Goal: Book appointment/travel/reservation: Book appointment/travel/reservation

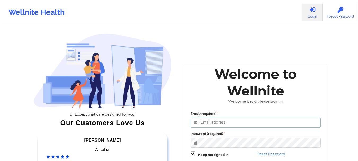
type input "foyindamola@wellnite.com"
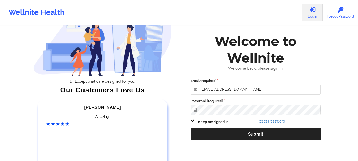
scroll to position [65, 0]
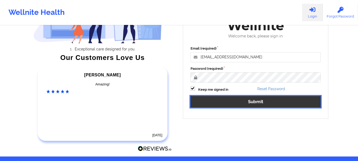
click at [255, 103] on button "Submit" at bounding box center [256, 101] width 130 height 11
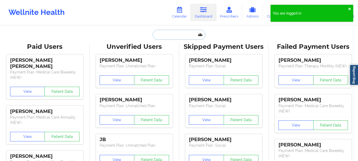
click at [172, 35] on input "text" at bounding box center [179, 35] width 53 height 10
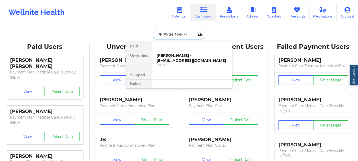
type input "stephen ke"
click at [174, 50] on div at bounding box center [192, 46] width 80 height 8
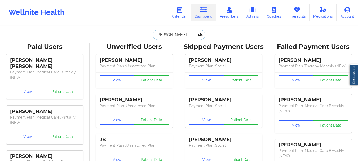
click at [178, 36] on input "stephen ke" at bounding box center [179, 35] width 53 height 10
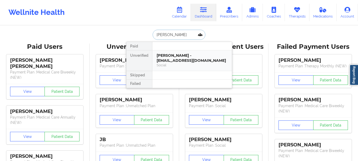
click at [176, 57] on div "[PERSON_NAME] - [EMAIL_ADDRESS][DOMAIN_NAME]" at bounding box center [192, 58] width 71 height 10
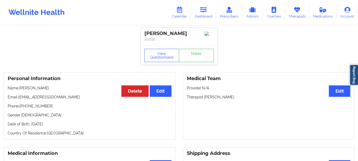
click at [190, 65] on div "View Questionnaire Notes" at bounding box center [179, 55] width 77 height 19
click at [192, 60] on link "Notes" at bounding box center [196, 55] width 35 height 13
drag, startPoint x: 49, startPoint y: 108, endPoint x: 24, endPoint y: 110, distance: 25.6
click at [24, 109] on p "Phone: +1631-507-8988" at bounding box center [90, 105] width 164 height 5
copy p "631-507-8988"
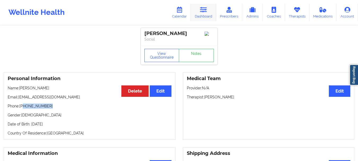
click at [201, 17] on link "Dashboard" at bounding box center [203, 13] width 25 height 18
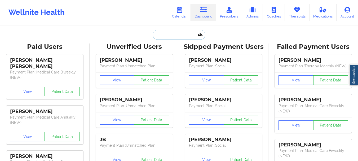
click at [182, 32] on input "text" at bounding box center [179, 35] width 53 height 10
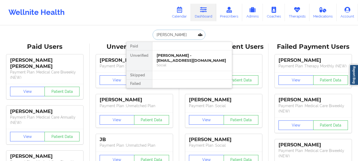
type input "Cecilia Gon"
click at [169, 55] on div "Cecilia Gonzales - gonzalesycecilia@gmail.com" at bounding box center [192, 58] width 71 height 10
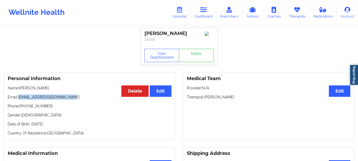
drag, startPoint x: 69, startPoint y: 100, endPoint x: 19, endPoint y: 101, distance: 49.9
click at [19, 100] on p "Email: gonzalesycecilia@gmail.com" at bounding box center [90, 96] width 164 height 5
copy p "gonzalesycecilia@gmail.com"
click at [204, 10] on icon at bounding box center [203, 10] width 7 height 6
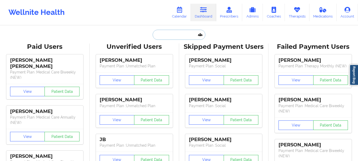
click at [169, 37] on input "text" at bounding box center [179, 35] width 53 height 10
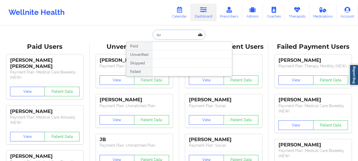
type input "s"
type input "Chad do"
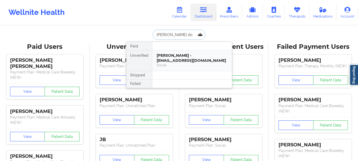
click at [176, 69] on div "Chad Dorsett - cdorsett74@gmail.com Social" at bounding box center [192, 60] width 80 height 20
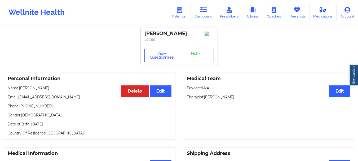
click at [46, 108] on p "Phone: +19045047539" at bounding box center [90, 105] width 164 height 5
drag, startPoint x: 46, startPoint y: 108, endPoint x: 59, endPoint y: 98, distance: 16.3
click at [59, 98] on div "Personal Information Edit Delete Name: Chad Dorsett Email: cdorsett74@gmail.com…" at bounding box center [90, 106] width 172 height 68
click at [19, 100] on p "Email: cdorsett74@gmail.com" at bounding box center [90, 96] width 164 height 5
click at [19, 99] on p "Email: cdorsett74@gmail.com" at bounding box center [90, 96] width 164 height 5
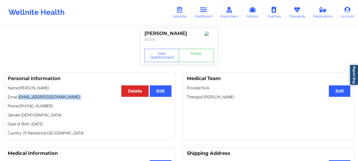
drag, startPoint x: 19, startPoint y: 99, endPoint x: 59, endPoint y: 97, distance: 40.1
click at [59, 97] on p "Email: cdorsett74@gmail.com" at bounding box center [90, 96] width 164 height 5
copy p "cdorsett74@gmail.com"
click at [202, 7] on icon at bounding box center [203, 10] width 7 height 6
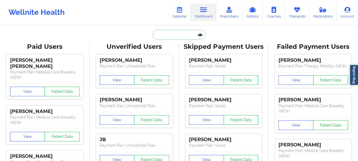
click at [184, 31] on input "text" at bounding box center [179, 35] width 53 height 10
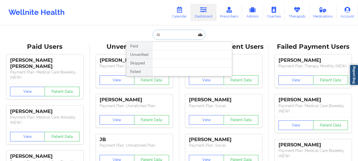
type input "A"
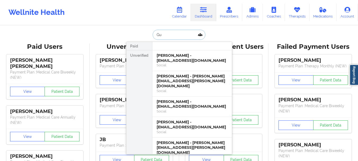
type input "G"
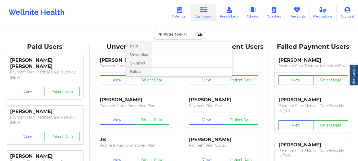
type input "Alberto c"
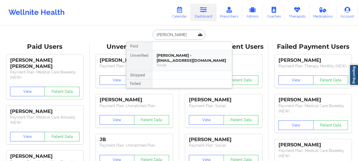
click at [181, 62] on div "Alberto Costilla - ac.mtlfrmr91@gmail.com" at bounding box center [192, 58] width 71 height 10
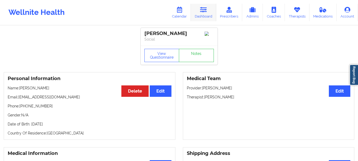
click at [204, 15] on link "Dashboard" at bounding box center [203, 13] width 25 height 18
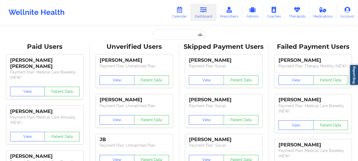
drag, startPoint x: 183, startPoint y: 27, endPoint x: 180, endPoint y: 30, distance: 4.7
click at [180, 30] on input "text" at bounding box center [179, 35] width 53 height 10
paste input "agutierrez2k@gmail.com"
type input "agutierrez2k@gmail.com"
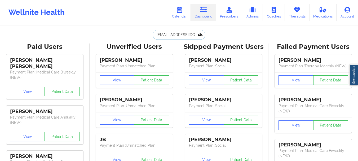
scroll to position [0, 1]
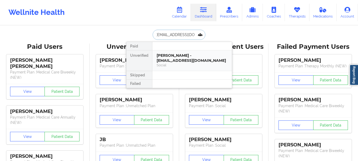
click at [178, 62] on div "Alberto A. Gutierrez - agutierrez2k@gmail.com" at bounding box center [192, 58] width 71 height 10
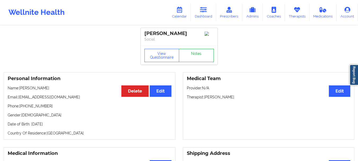
click at [198, 53] on link "Notes" at bounding box center [196, 55] width 35 height 13
drag, startPoint x: 61, startPoint y: 99, endPoint x: 19, endPoint y: 99, distance: 42.2
click at [19, 99] on p "Email: agutierrez2k@gmail.com" at bounding box center [90, 96] width 164 height 5
copy p "agutierrez2k@gmail.com"
click at [187, 62] on link "Notes" at bounding box center [196, 55] width 35 height 13
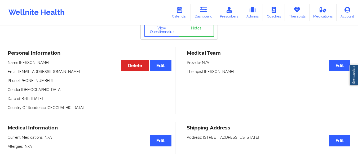
scroll to position [27, 0]
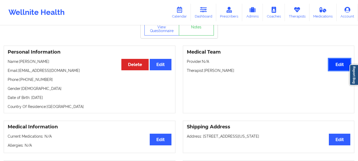
click at [340, 65] on button "Edit" at bounding box center [339, 64] width 21 height 11
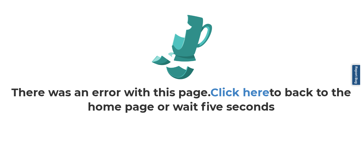
scroll to position [0, 0]
click at [253, 97] on link "Click here" at bounding box center [239, 92] width 59 height 14
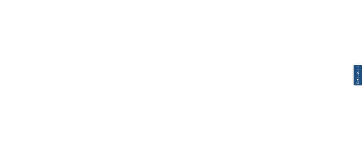
click at [230, 95] on body "Report Bug" at bounding box center [181, 80] width 362 height 161
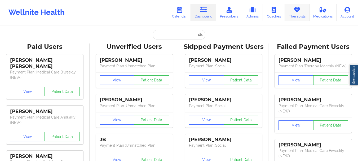
click at [296, 18] on link "Therapists" at bounding box center [297, 13] width 25 height 18
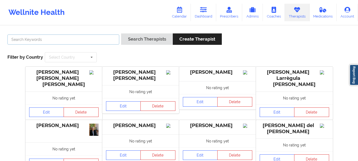
click at [51, 43] on input "text" at bounding box center [63, 39] width 112 height 10
click at [129, 32] on div "cletus deller Search Therapists Create Therapist Filter by Country Select Count…" at bounding box center [179, 48] width 351 height 36
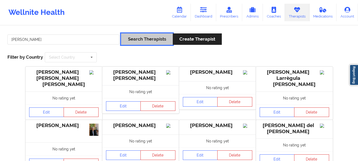
click at [129, 37] on button "Search Therapists" at bounding box center [146, 38] width 51 height 11
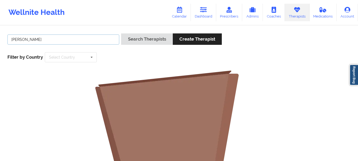
click at [41, 37] on input "cletus deller" at bounding box center [63, 39] width 112 height 10
type input "cletus"
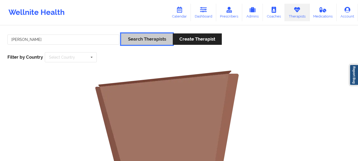
click at [135, 36] on button "Search Therapists" at bounding box center [146, 38] width 51 height 11
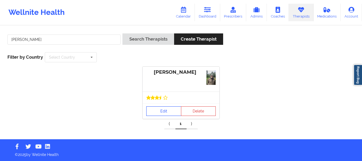
click at [159, 109] on link "Edit" at bounding box center [163, 111] width 35 height 10
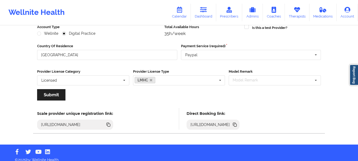
scroll to position [77, 0]
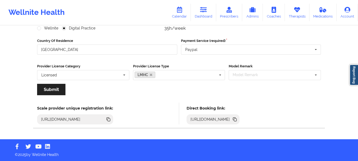
click at [237, 120] on icon at bounding box center [235, 120] width 3 height 3
click at [237, 121] on icon at bounding box center [235, 120] width 3 height 3
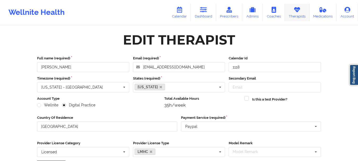
click at [291, 7] on link "Therapists" at bounding box center [297, 13] width 25 height 18
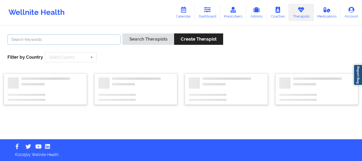
click at [84, 42] on input "text" at bounding box center [63, 39] width 113 height 10
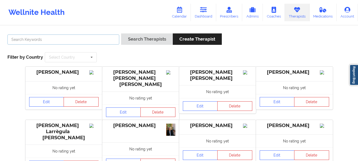
type input "c"
type input "t"
type input "c"
type input "timothy"
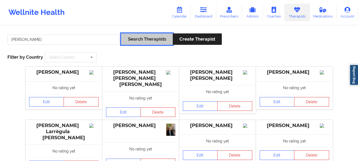
click at [149, 40] on button "Search Therapists" at bounding box center [146, 38] width 51 height 11
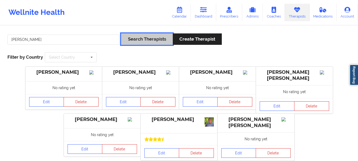
scroll to position [37, 0]
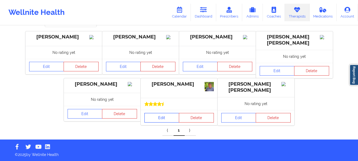
click at [162, 115] on link "Edit" at bounding box center [162, 118] width 35 height 10
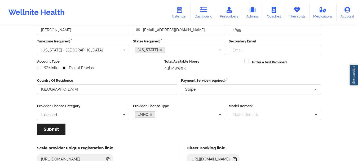
scroll to position [77, 0]
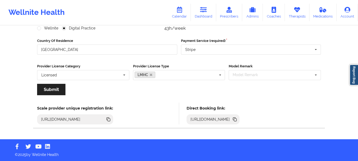
click at [237, 119] on icon at bounding box center [235, 120] width 3 height 3
click at [182, 8] on icon at bounding box center [179, 10] width 7 height 6
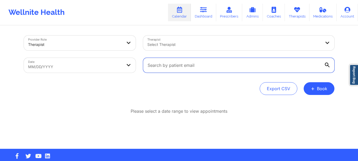
click at [162, 65] on input "text" at bounding box center [238, 65] width 191 height 15
click at [181, 68] on input "text" at bounding box center [238, 65] width 191 height 15
paste input "gonzalesycecilia@gmail.com"
click at [221, 65] on input "gonzalesycecilia@gmail.com" at bounding box center [238, 65] width 191 height 15
type input "gonzalesycecilia@gmail.com"
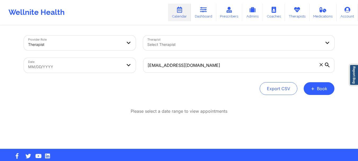
click at [101, 67] on body "Wellnite Health Calendar Dashboard Prescribers Admins Coaches Therapists Medica…" at bounding box center [179, 80] width 358 height 161
select select "2025-8"
select select "2025-9"
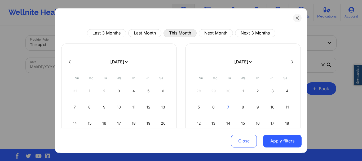
click at [187, 32] on button "This Month" at bounding box center [180, 33] width 33 height 8
select select "2025-9"
select select "2025-10"
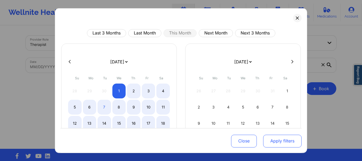
click at [270, 140] on button "Apply filters" at bounding box center [282, 141] width 38 height 13
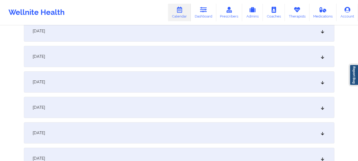
scroll to position [214, 0]
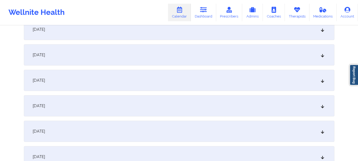
click at [318, 56] on div "October 7, 2025" at bounding box center [179, 54] width 311 height 21
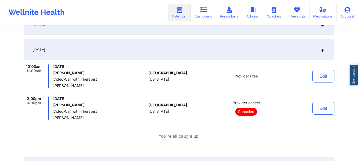
scroll to position [0, 0]
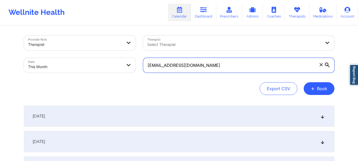
click at [236, 63] on input "gonzalesycecilia@gmail.com" at bounding box center [238, 65] width 191 height 15
click at [235, 63] on input "gonzalesycecilia@gmail.com" at bounding box center [238, 65] width 191 height 15
paste input "cdorsett74@gmail.com"
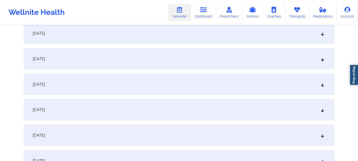
scroll to position [224, 0]
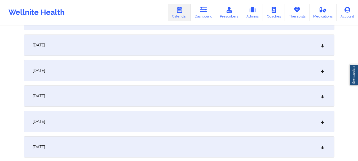
type input "cdorsett74@gmail.com"
click at [317, 44] on div "October 7, 2025" at bounding box center [179, 44] width 311 height 21
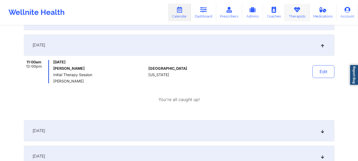
click at [298, 8] on icon at bounding box center [297, 10] width 7 height 6
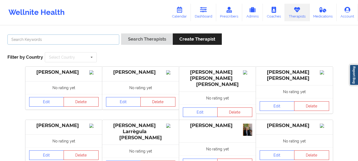
click at [68, 42] on input "text" at bounding box center [63, 39] width 112 height 10
type input "stanley pearlberg"
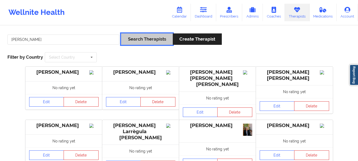
click at [129, 35] on button "Search Therapists" at bounding box center [146, 38] width 51 height 11
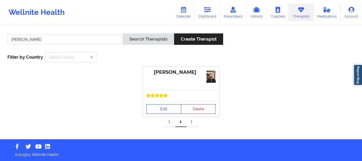
click at [162, 109] on link "Edit" at bounding box center [163, 109] width 35 height 10
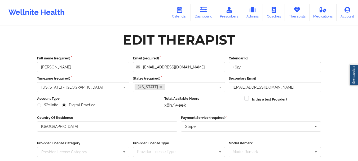
scroll to position [77, 0]
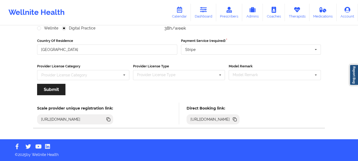
click at [238, 119] on icon at bounding box center [235, 119] width 6 height 6
click at [187, 12] on link "Calendar" at bounding box center [179, 13] width 23 height 18
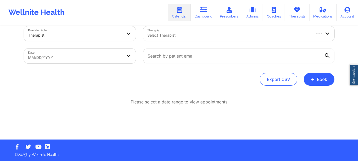
scroll to position [9, 0]
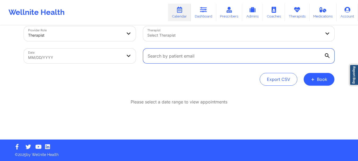
click at [181, 54] on input "text" at bounding box center [238, 56] width 191 height 15
paste input "agutierrez2k@gmail.com"
type input "agutierrez2k@gmail.com"
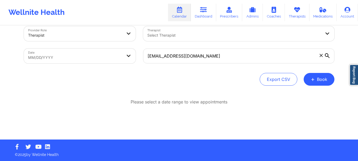
click at [87, 55] on body "Wellnite Health Calendar Dashboard Prescribers Admins Coaches Therapists Medica…" at bounding box center [179, 71] width 358 height 161
select select "2025-8"
select select "2025-9"
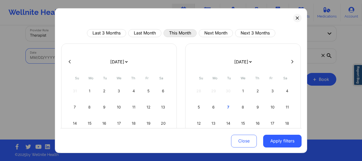
click at [178, 29] on button "This Month" at bounding box center [180, 33] width 33 height 8
select select "2025-9"
select select "2025-10"
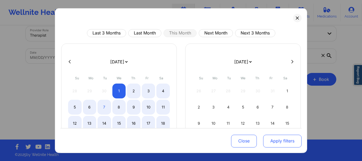
click at [270, 139] on button "Apply filters" at bounding box center [282, 141] width 38 height 13
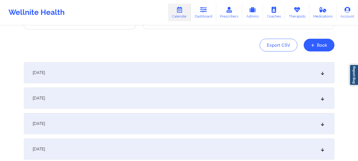
scroll to position [30, 0]
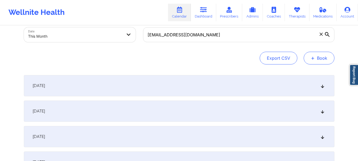
click at [319, 62] on button "+ Book" at bounding box center [319, 58] width 31 height 13
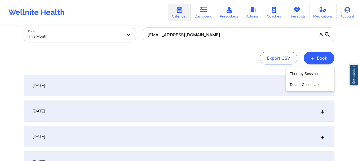
click at [311, 70] on div "Therapy Session Doctor Consultation" at bounding box center [310, 79] width 49 height 24
click at [304, 76] on button "Therapy Session" at bounding box center [310, 75] width 41 height 9
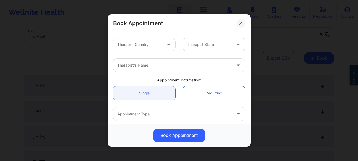
click at [132, 44] on div at bounding box center [139, 44] width 45 height 6
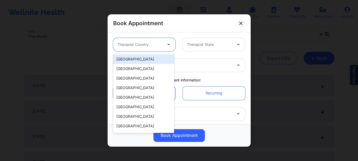
click at [131, 60] on div "[GEOGRAPHIC_DATA]" at bounding box center [143, 59] width 61 height 10
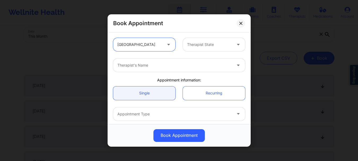
click at [206, 44] on div at bounding box center [209, 44] width 45 height 6
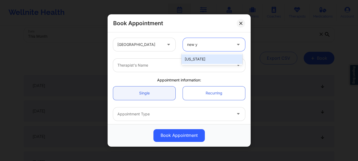
type input "new yo"
click at [197, 55] on div "[US_STATE]" at bounding box center [212, 59] width 61 height 10
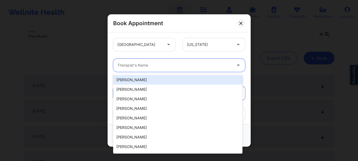
click at [127, 70] on div "Therapist's Name" at bounding box center [172, 65] width 119 height 13
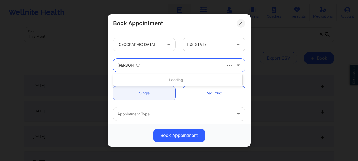
type input "stanley pearl"
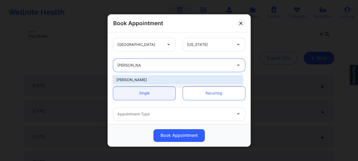
click at [144, 80] on div "Stanley Pearlberg" at bounding box center [177, 80] width 129 height 10
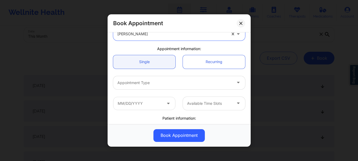
scroll to position [40, 0]
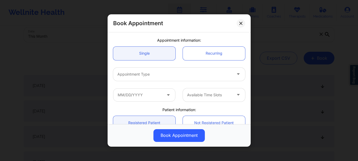
click at [156, 77] on div "Appointment Type" at bounding box center [172, 74] width 119 height 13
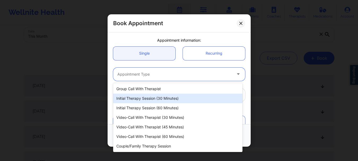
click at [156, 99] on div "Initial Therapy Session (30 minutes)" at bounding box center [177, 99] width 129 height 10
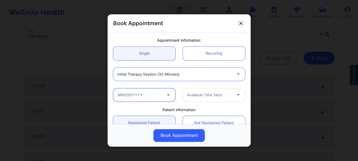
click at [145, 94] on input "text" at bounding box center [144, 94] width 62 height 13
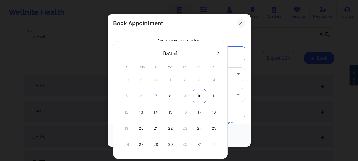
click at [198, 98] on div "10" at bounding box center [199, 96] width 13 height 15
type input "10/10/2025"
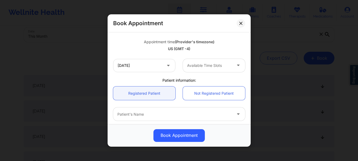
scroll to position [103, 0]
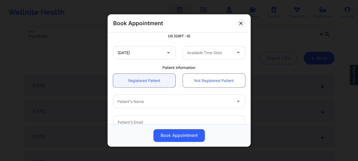
click at [157, 102] on div at bounding box center [174, 101] width 115 height 6
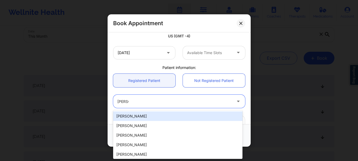
type input "alberto"
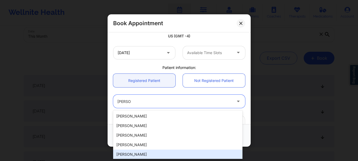
click at [179, 154] on div "Alberto A. Gutierrez" at bounding box center [177, 155] width 129 height 10
type input "agutierrez2k@gmail.com"
type input "+1347-356-0372"
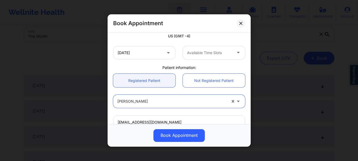
click at [196, 55] on div at bounding box center [209, 53] width 45 height 6
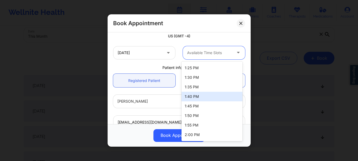
scroll to position [343, 0]
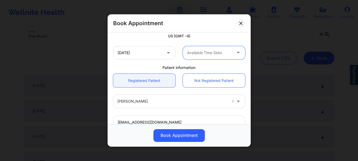
click at [195, 55] on div at bounding box center [209, 53] width 45 height 6
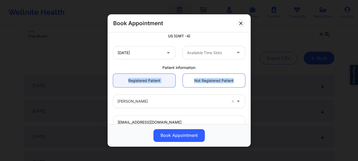
drag, startPoint x: 243, startPoint y: 65, endPoint x: 239, endPoint y: 77, distance: 12.4
click at [239, 77] on div "United States New York Stanley Pearlberg Appointment information: Single Recurr…" at bounding box center [179, 52] width 139 height 243
click at [232, 81] on link "Not Registered Patient" at bounding box center [214, 81] width 62 height 14
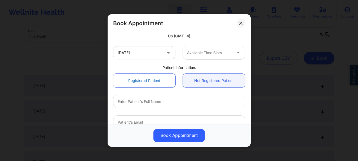
click at [155, 86] on link "Registered Patient" at bounding box center [144, 81] width 62 height 14
type input "agutierrez2k@gmail.com"
type input "+1347-356-0372"
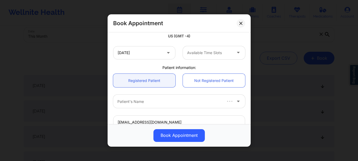
click at [149, 99] on div at bounding box center [169, 101] width 104 height 6
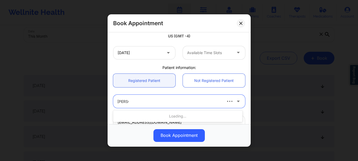
type input "alberto"
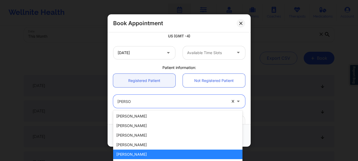
click at [134, 155] on div "Alberto A. Gutierrez" at bounding box center [177, 155] width 129 height 10
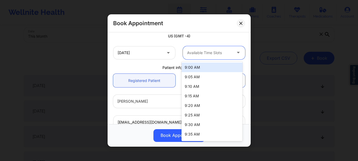
click at [197, 53] on div at bounding box center [209, 53] width 45 height 6
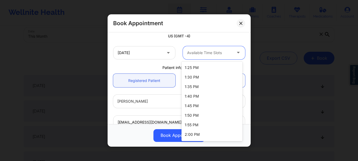
scroll to position [346, 0]
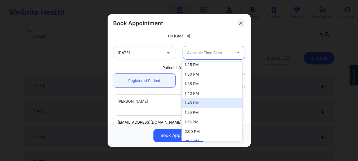
click at [218, 104] on div "1:45 PM" at bounding box center [212, 103] width 61 height 10
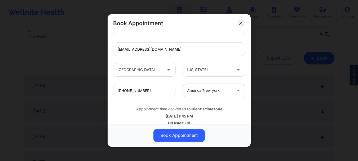
scroll to position [184, 0]
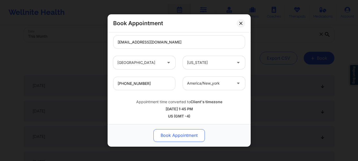
click at [178, 134] on button "Book Appointment" at bounding box center [179, 135] width 51 height 13
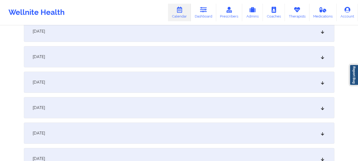
scroll to position [290, 0]
click at [310, 62] on div "October 10, 2025" at bounding box center [179, 55] width 311 height 21
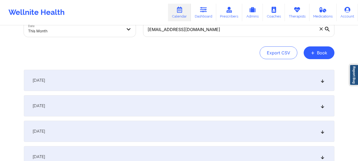
scroll to position [34, 0]
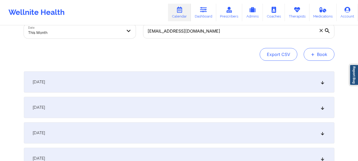
click at [318, 53] on button "+ Book" at bounding box center [319, 54] width 31 height 13
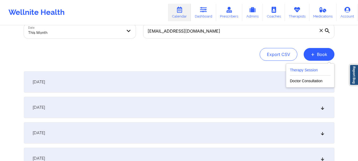
click at [318, 70] on button "Therapy Session" at bounding box center [310, 71] width 41 height 9
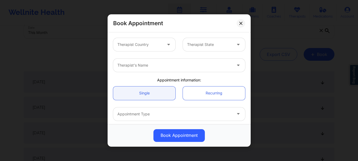
click at [138, 47] on div at bounding box center [139, 44] width 45 height 6
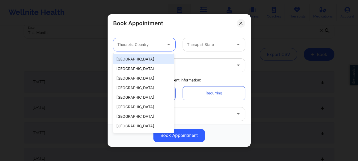
click at [135, 59] on div "[GEOGRAPHIC_DATA]" at bounding box center [143, 59] width 61 height 10
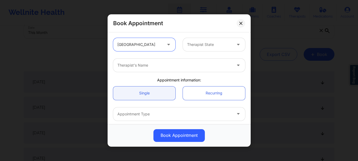
click at [208, 43] on div at bounding box center [209, 44] width 45 height 6
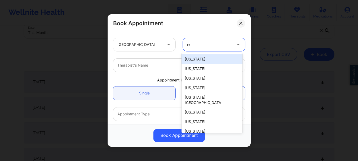
type input "new"
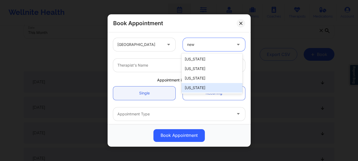
click at [197, 86] on div "[US_STATE]" at bounding box center [212, 88] width 61 height 10
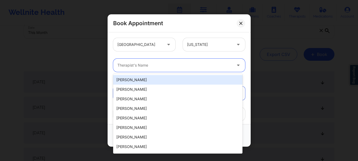
click at [148, 67] on div at bounding box center [174, 65] width 115 height 6
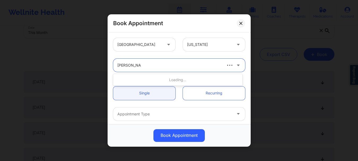
type input "stanley pearlb"
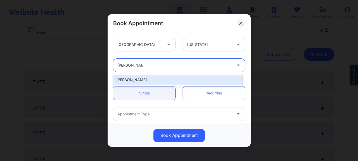
click at [143, 79] on div "Stanley Pearlberg" at bounding box center [177, 80] width 129 height 10
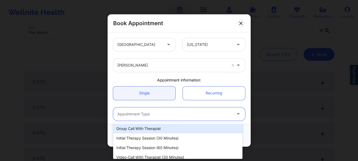
click at [146, 112] on div at bounding box center [174, 114] width 115 height 6
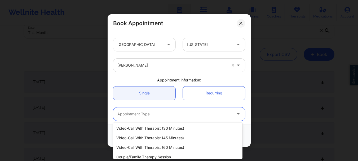
scroll to position [33, 0]
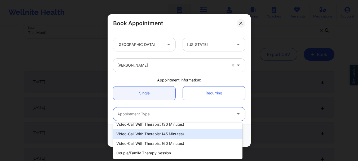
click at [176, 137] on div "Video-Call with Therapist (45 minutes)" at bounding box center [177, 134] width 129 height 10
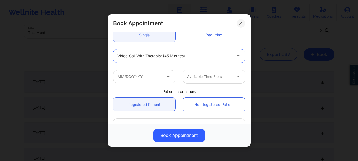
scroll to position [66, 0]
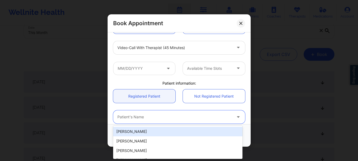
click at [134, 116] on div at bounding box center [174, 117] width 115 height 6
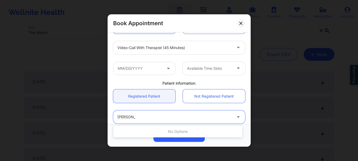
type input "alberto A"
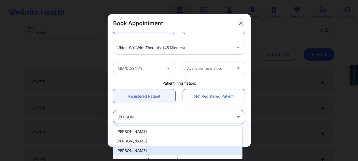
click at [141, 149] on div "Alberto A. Gutierrez" at bounding box center [177, 151] width 129 height 10
type input "agutierrez2k@gmail.com"
type input "+1347-356-0372"
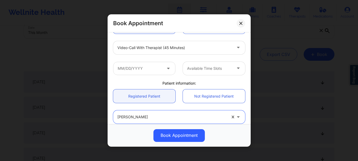
click at [153, 44] on div "Video-Call with Therapist (45 minutes)" at bounding box center [174, 47] width 115 height 13
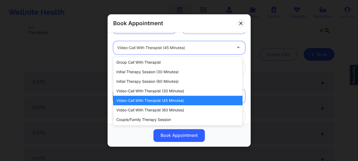
click at [157, 100] on div "Video-Call with Therapist (45 minutes)" at bounding box center [177, 101] width 129 height 10
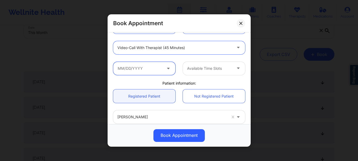
click at [149, 73] on input "text" at bounding box center [144, 68] width 62 height 13
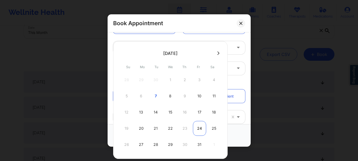
click at [200, 129] on div "24" at bounding box center [199, 128] width 13 height 15
type input "10/24/2025"
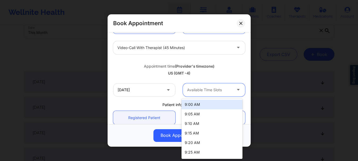
click at [203, 90] on div at bounding box center [209, 90] width 45 height 6
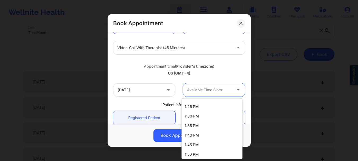
scroll to position [521, 0]
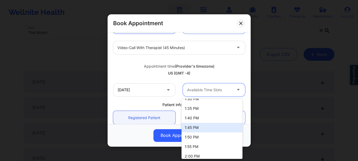
click at [209, 128] on div "1:45 PM" at bounding box center [212, 128] width 61 height 10
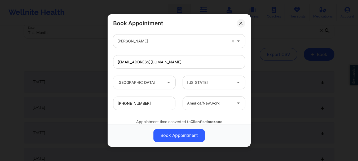
scroll to position [184, 0]
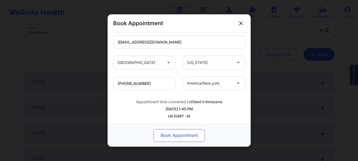
click at [197, 134] on button "Book Appointment" at bounding box center [179, 135] width 51 height 13
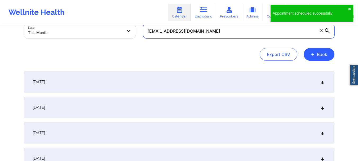
click at [202, 34] on input "agutierrez2k@gmail.com" at bounding box center [238, 31] width 191 height 15
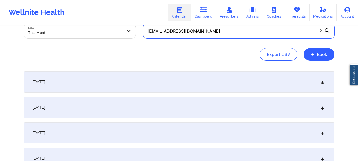
click at [202, 34] on input "agutierrez2k@gmail.com" at bounding box center [238, 31] width 191 height 15
paste input "[EMAIL_ADDRESS][DOMAIN_NAME]"
type input "[EMAIL_ADDRESS][DOMAIN_NAME]"
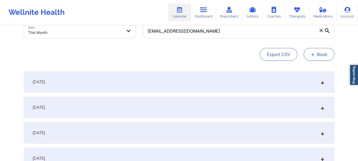
click at [319, 54] on button "+ Book" at bounding box center [319, 54] width 31 height 13
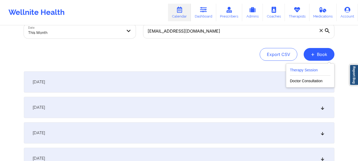
click at [292, 69] on button "Therapy Session" at bounding box center [310, 71] width 41 height 9
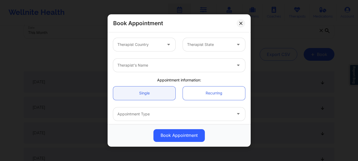
click at [138, 45] on div at bounding box center [139, 44] width 45 height 6
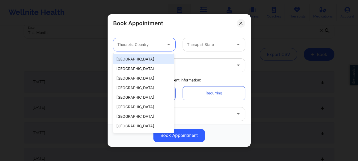
click at [139, 63] on div "[GEOGRAPHIC_DATA]" at bounding box center [143, 59] width 61 height 10
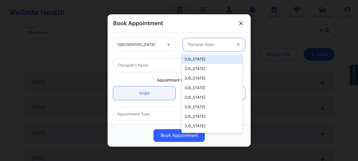
click at [203, 44] on div at bounding box center [209, 44] width 45 height 6
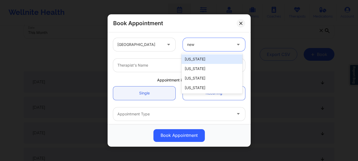
type input "new"
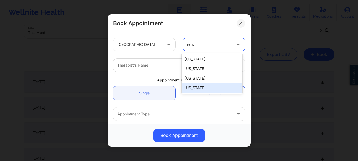
click at [205, 86] on div "[US_STATE]" at bounding box center [212, 88] width 61 height 10
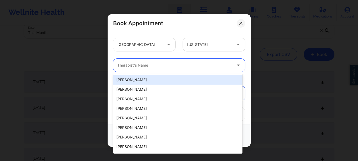
click at [116, 65] on div "Therapist's Name" at bounding box center [172, 65] width 119 height 13
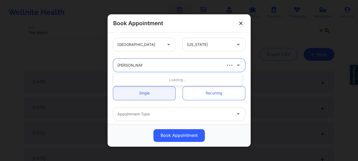
type input "veronica colwin"
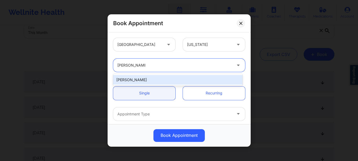
click at [137, 80] on div "[PERSON_NAME]" at bounding box center [177, 80] width 129 height 10
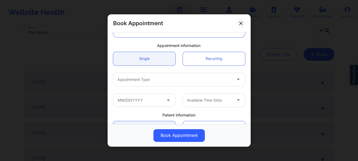
scroll to position [51, 0]
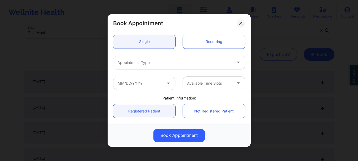
click at [163, 63] on div at bounding box center [174, 62] width 115 height 6
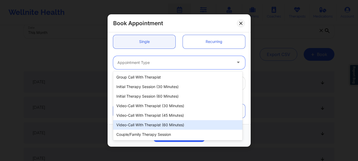
click at [162, 125] on div "Video-Call with Therapist (60 minutes)" at bounding box center [177, 125] width 129 height 10
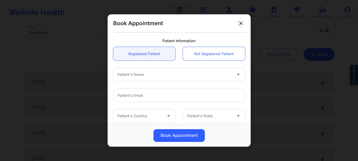
scroll to position [133, 0]
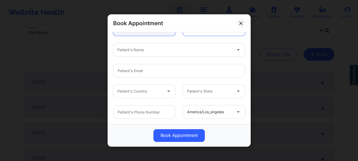
click at [120, 47] on div at bounding box center [174, 50] width 115 height 6
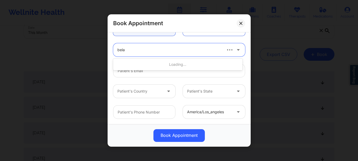
type input "bela t"
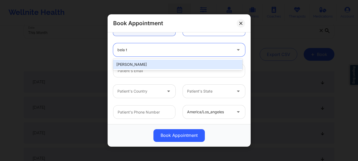
click at [124, 67] on div "[PERSON_NAME]" at bounding box center [177, 65] width 129 height 10
type input "[EMAIL_ADDRESS][DOMAIN_NAME]"
type input "[PHONE_NUMBER]"
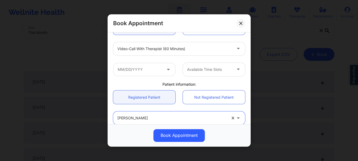
scroll to position [62, 0]
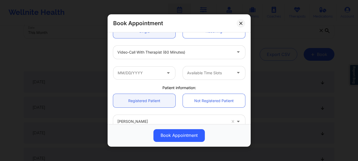
click at [166, 73] on icon at bounding box center [168, 71] width 5 height 5
click at [155, 75] on input "text" at bounding box center [144, 72] width 62 height 13
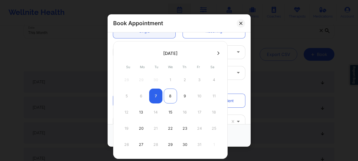
click at [172, 94] on div "8" at bounding box center [170, 96] width 13 height 15
type input "10/08/2025"
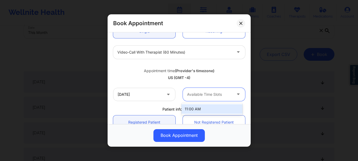
click at [203, 96] on div at bounding box center [209, 94] width 45 height 6
click at [200, 109] on div "11:00 AM" at bounding box center [212, 109] width 61 height 10
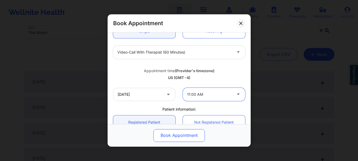
click at [185, 136] on button "Book Appointment" at bounding box center [179, 135] width 51 height 13
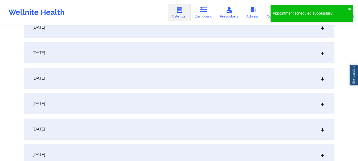
scroll to position [237, 0]
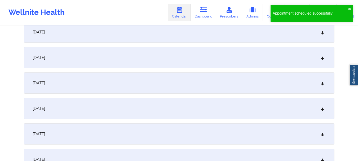
click at [322, 58] on icon at bounding box center [322, 58] width 5 height 4
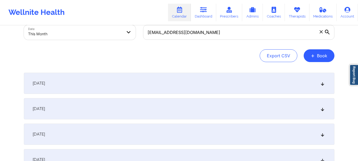
scroll to position [31, 0]
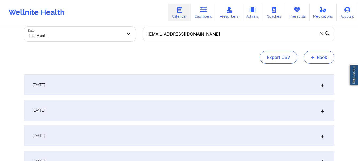
click at [322, 56] on button "+ Book" at bounding box center [319, 57] width 31 height 13
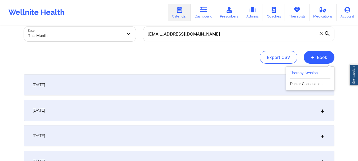
click at [296, 74] on button "Therapy Session" at bounding box center [310, 74] width 41 height 9
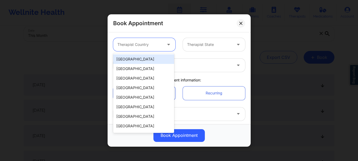
click at [140, 50] on div "Therapist Country" at bounding box center [138, 44] width 50 height 13
click at [138, 59] on div "[GEOGRAPHIC_DATA]" at bounding box center [143, 59] width 61 height 10
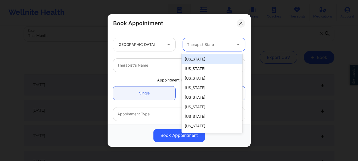
click at [193, 44] on div at bounding box center [209, 44] width 45 height 6
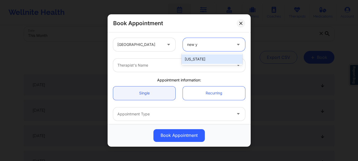
type input "new yo"
click at [195, 60] on div "[US_STATE]" at bounding box center [212, 59] width 61 height 10
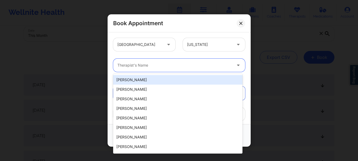
click at [134, 70] on div "Therapist's Name" at bounding box center [172, 65] width 119 height 13
type input "g"
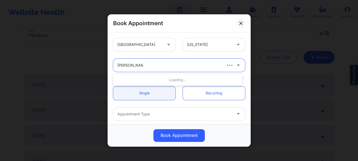
type input "veronica colwin"
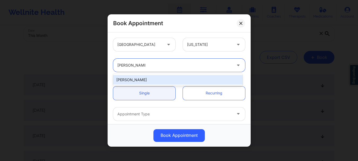
click at [149, 81] on div "[PERSON_NAME]" at bounding box center [177, 80] width 129 height 10
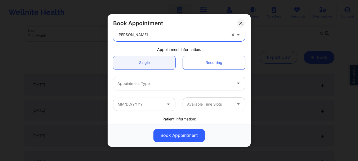
scroll to position [49, 0]
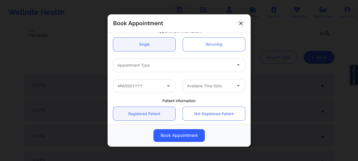
click at [195, 68] on div at bounding box center [174, 65] width 115 height 6
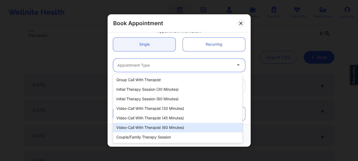
click at [171, 130] on div "Video-Call with Therapist (60 minutes)" at bounding box center [177, 128] width 129 height 10
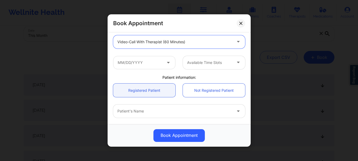
scroll to position [97, 0]
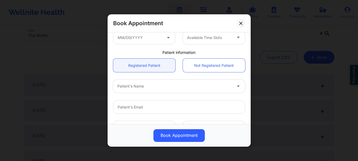
click at [142, 79] on div "Patient's Name" at bounding box center [179, 86] width 139 height 21
click at [141, 83] on div at bounding box center [174, 86] width 115 height 6
type input "bela tsil"
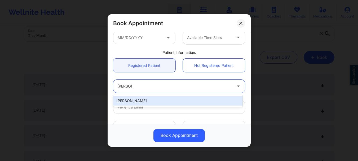
click at [137, 101] on div "[PERSON_NAME]" at bounding box center [177, 101] width 129 height 10
type input "[EMAIL_ADDRESS][DOMAIN_NAME]"
type input "[PHONE_NUMBER]"
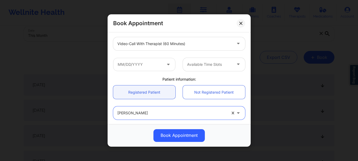
scroll to position [62, 0]
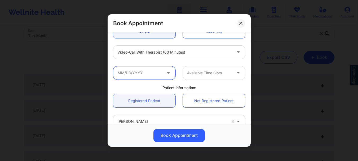
click at [135, 69] on input "text" at bounding box center [144, 72] width 62 height 13
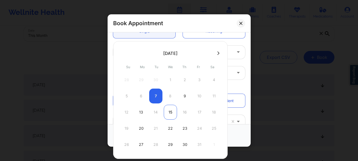
click at [167, 113] on div "15" at bounding box center [170, 112] width 13 height 15
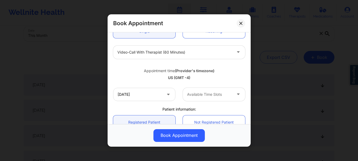
click at [189, 95] on div at bounding box center [209, 94] width 45 height 6
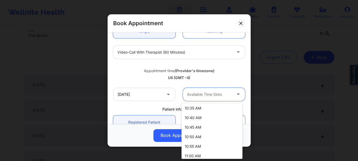
scroll to position [71, 0]
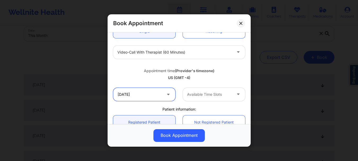
click at [133, 99] on input "10/15/2025" at bounding box center [144, 94] width 62 height 13
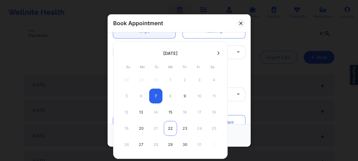
click at [171, 125] on div "22" at bounding box center [170, 128] width 13 height 15
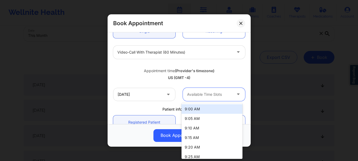
click at [213, 93] on div at bounding box center [209, 94] width 45 height 6
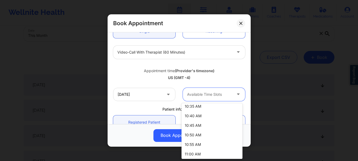
scroll to position [185, 0]
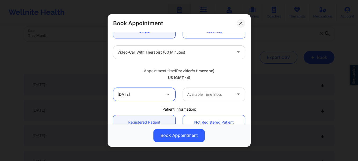
click at [128, 99] on input "10/22/2025" at bounding box center [144, 94] width 62 height 13
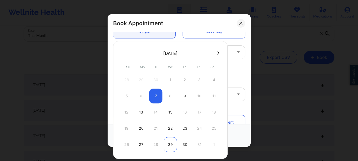
click at [169, 143] on div "29" at bounding box center [170, 144] width 13 height 15
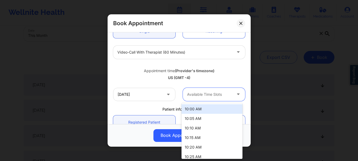
click at [233, 93] on div at bounding box center [239, 94] width 13 height 13
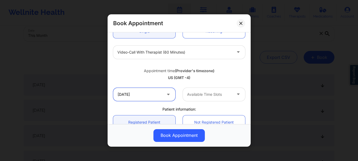
click at [146, 92] on input "10/29/2025" at bounding box center [144, 94] width 62 height 13
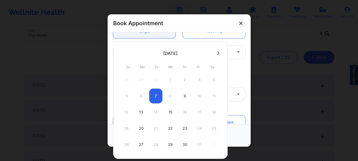
click at [218, 55] on icon at bounding box center [218, 53] width 2 height 4
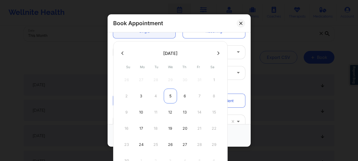
click at [171, 98] on div "5" at bounding box center [170, 96] width 13 height 15
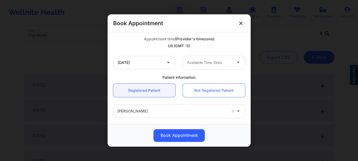
scroll to position [104, 0]
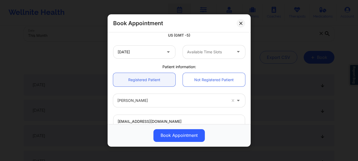
click at [220, 50] on div at bounding box center [209, 52] width 45 height 6
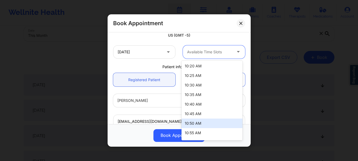
scroll to position [171, 0]
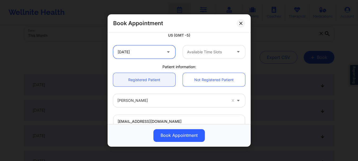
click at [137, 53] on input "11/05/2025" at bounding box center [144, 51] width 62 height 13
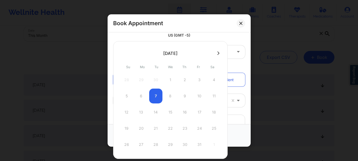
click at [217, 53] on icon at bounding box center [218, 53] width 2 height 4
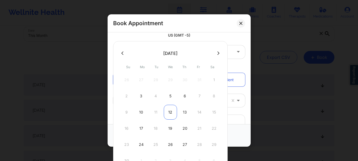
click at [171, 111] on div "12" at bounding box center [170, 112] width 13 height 15
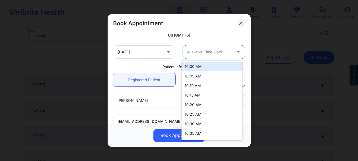
click at [199, 53] on div at bounding box center [209, 52] width 45 height 6
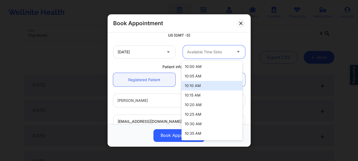
drag, startPoint x: 242, startPoint y: 86, endPoint x: 240, endPoint y: 95, distance: 9.5
click at [240, 95] on div "10:00 AM 10:05 AM 10:10 AM 10:15 AM 10:20 AM 10:25 AM 10:30 AM 10:35 AM 10:40 A…" at bounding box center [212, 101] width 61 height 80
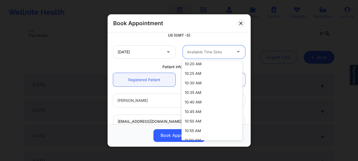
scroll to position [42, 0]
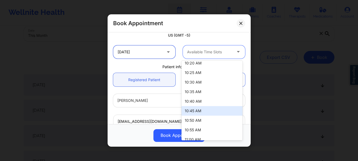
click at [149, 53] on input "11/12/2025" at bounding box center [144, 51] width 62 height 13
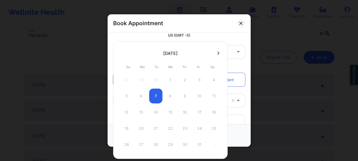
click at [219, 53] on button at bounding box center [218, 53] width 5 height 5
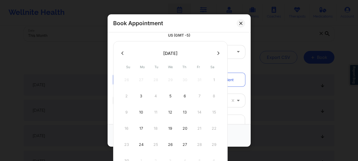
click at [219, 53] on button at bounding box center [218, 53] width 5 height 5
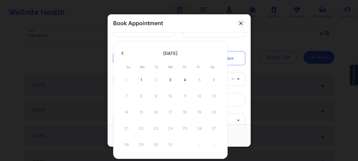
scroll to position [83, 0]
click at [171, 78] on div "3" at bounding box center [170, 79] width 13 height 15
type input "12/03/2025"
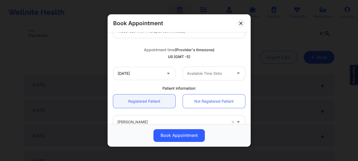
scroll to position [104, 0]
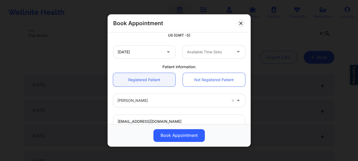
click at [226, 54] on div at bounding box center [209, 52] width 45 height 6
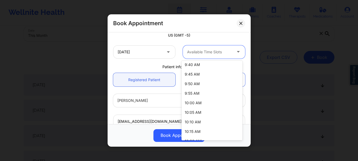
scroll to position [171, 0]
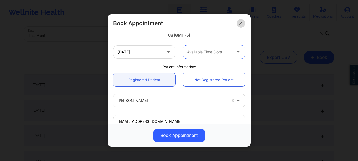
click at [242, 24] on icon at bounding box center [240, 23] width 3 height 3
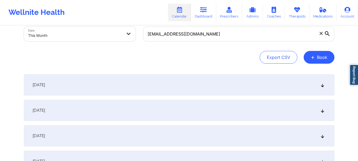
scroll to position [0, 0]
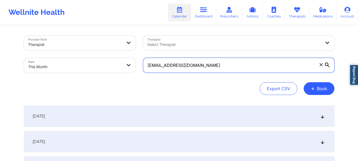
click at [322, 68] on input "[EMAIL_ADDRESS][DOMAIN_NAME]" at bounding box center [238, 65] width 191 height 15
click at [177, 65] on input "[EMAIL_ADDRESS][DOMAIN_NAME]" at bounding box center [238, 65] width 191 height 15
click at [176, 66] on input "[EMAIL_ADDRESS][DOMAIN_NAME]" at bounding box center [238, 65] width 191 height 15
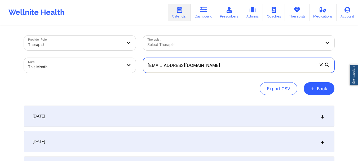
click at [176, 66] on input "[EMAIL_ADDRESS][DOMAIN_NAME]" at bounding box center [238, 65] width 191 height 15
paste input "[EMAIL_ADDRESS][DOMAIN_NAME]"
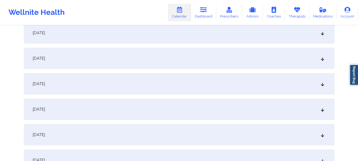
scroll to position [220, 0]
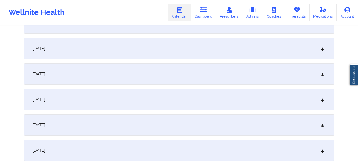
type input "[EMAIL_ADDRESS][DOMAIN_NAME]"
click at [323, 76] on icon at bounding box center [322, 74] width 5 height 4
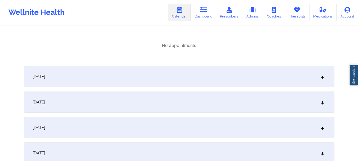
scroll to position [311, 0]
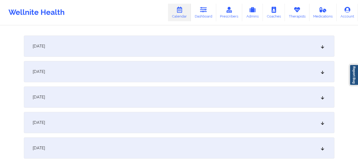
click at [260, 53] on div "October 9, 2025" at bounding box center [179, 46] width 311 height 21
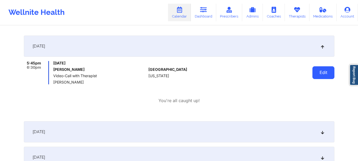
click at [320, 71] on button "Edit" at bounding box center [324, 72] width 22 height 13
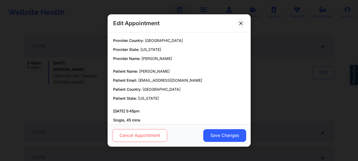
click at [158, 136] on button "Cancel Appointment" at bounding box center [139, 135] width 55 height 13
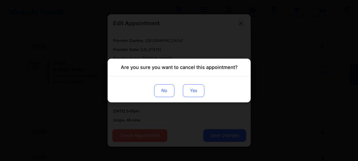
click at [190, 90] on button "Yes" at bounding box center [193, 90] width 21 height 13
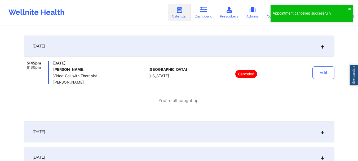
scroll to position [0, 0]
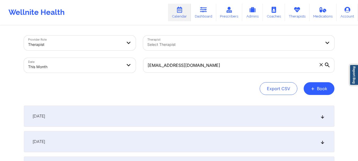
click at [321, 66] on icon at bounding box center [321, 64] width 3 height 3
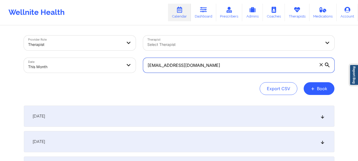
click at [321, 66] on input "[EMAIL_ADDRESS][DOMAIN_NAME]" at bounding box center [238, 65] width 191 height 15
paste input "[EMAIL_ADDRESS][DOMAIN_NAME]"
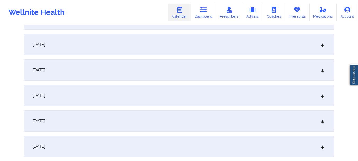
scroll to position [251, 0]
type input "[EMAIL_ADDRESS][DOMAIN_NAME]"
click at [321, 40] on div "October 8, 2025" at bounding box center [179, 42] width 311 height 21
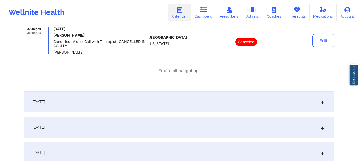
scroll to position [334, 0]
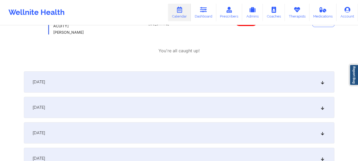
click at [325, 84] on div "October 9, 2025" at bounding box center [179, 81] width 311 height 21
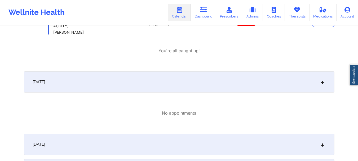
click at [325, 84] on div "October 9, 2025" at bounding box center [179, 81] width 311 height 21
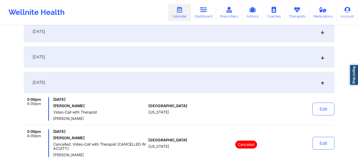
scroll to position [210, 0]
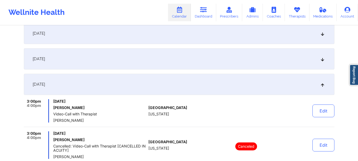
click at [287, 91] on div "October 8, 2025" at bounding box center [179, 84] width 311 height 21
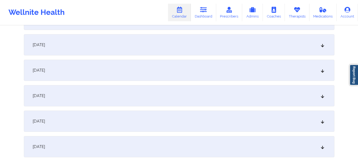
scroll to position [510, 0]
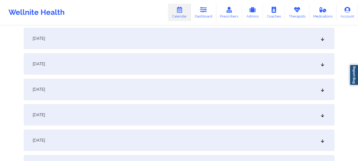
click at [276, 143] on div "October 22, 2025" at bounding box center [179, 140] width 311 height 21
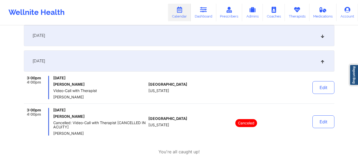
scroll to position [588, 0]
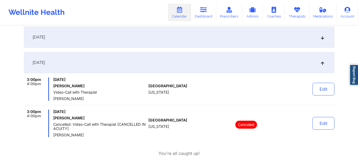
click at [328, 70] on div "October 22, 2025" at bounding box center [179, 62] width 311 height 21
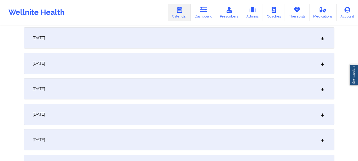
scroll to position [248, 0]
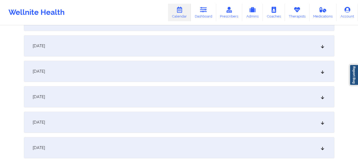
click at [308, 55] on div "October 8, 2025" at bounding box center [179, 45] width 311 height 21
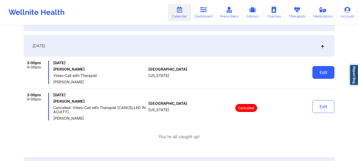
click at [324, 73] on button "Edit" at bounding box center [324, 72] width 22 height 13
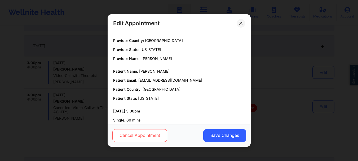
click at [137, 141] on button "Cancel Appointment" at bounding box center [139, 135] width 55 height 13
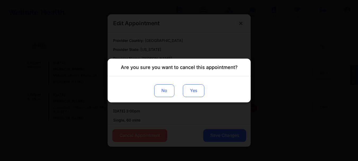
click at [190, 86] on button "Yes" at bounding box center [193, 90] width 21 height 13
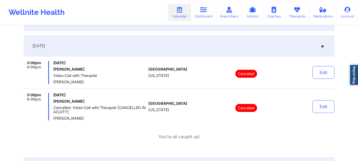
scroll to position [0, 0]
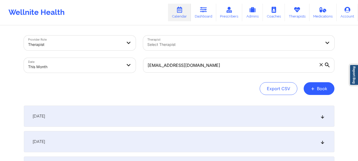
click at [321, 65] on icon at bounding box center [321, 64] width 3 height 3
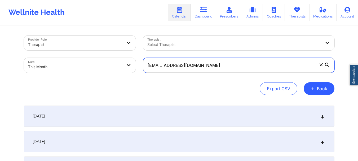
click at [321, 65] on input "[EMAIL_ADDRESS][DOMAIN_NAME]" at bounding box center [238, 65] width 191 height 15
paste input "[EMAIL_ADDRESS][DOMAIN_NAME]"
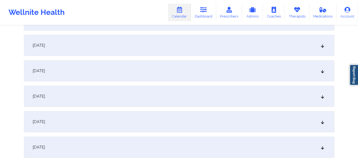
scroll to position [276, 0]
type input "[EMAIL_ADDRESS][DOMAIN_NAME]"
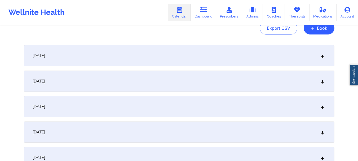
scroll to position [0, 0]
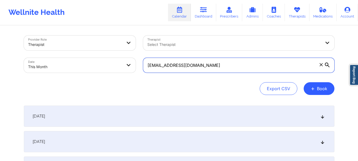
click at [183, 65] on input "[EMAIL_ADDRESS][DOMAIN_NAME]" at bounding box center [238, 65] width 191 height 15
paste input "[EMAIL_ADDRESS][DOMAIN_NAME]"
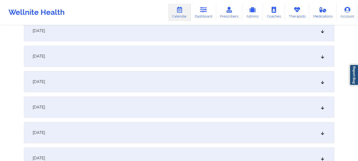
scroll to position [165, 0]
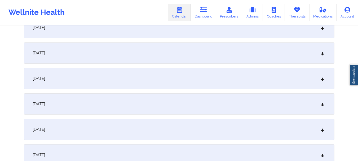
type input "[EMAIL_ADDRESS][DOMAIN_NAME]"
click at [305, 103] on div "October 7, 2025" at bounding box center [179, 103] width 311 height 21
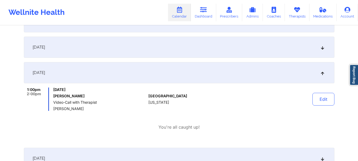
scroll to position [0, 0]
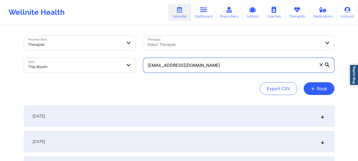
click at [173, 68] on input "[EMAIL_ADDRESS][DOMAIN_NAME]" at bounding box center [238, 65] width 191 height 15
paste input "[EMAIL_ADDRESS][DOMAIN_NAME]"
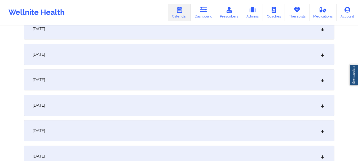
scroll to position [250, 0]
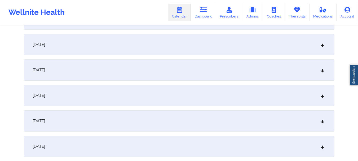
type input "[EMAIL_ADDRESS][DOMAIN_NAME]"
click at [325, 72] on div "October 9, 2025" at bounding box center [179, 69] width 311 height 21
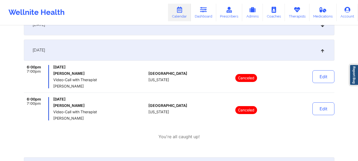
scroll to position [268, 0]
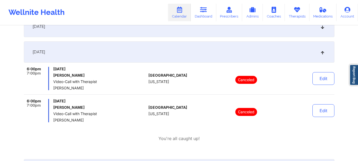
click at [323, 59] on div "October 9, 2025" at bounding box center [179, 51] width 311 height 21
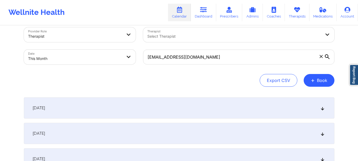
scroll to position [5, 0]
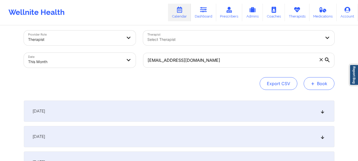
click at [319, 84] on button "+ Book" at bounding box center [319, 83] width 31 height 13
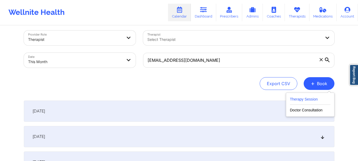
click at [313, 98] on button "Therapy Session" at bounding box center [310, 100] width 41 height 9
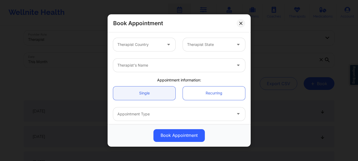
click at [169, 45] on icon at bounding box center [168, 43] width 5 height 5
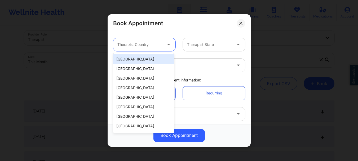
click at [160, 56] on div "[GEOGRAPHIC_DATA]" at bounding box center [143, 59] width 61 height 10
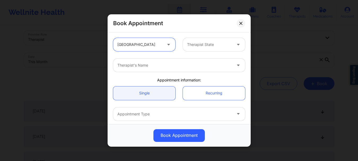
click at [198, 43] on div at bounding box center [209, 44] width 45 height 6
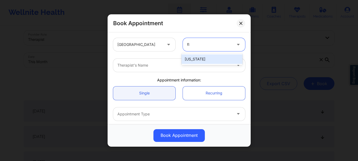
type input "flo"
click at [196, 57] on div "[US_STATE]" at bounding box center [212, 59] width 61 height 10
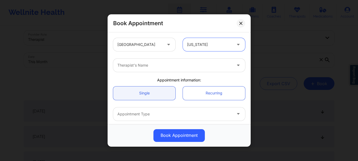
click at [184, 64] on div at bounding box center [174, 65] width 115 height 6
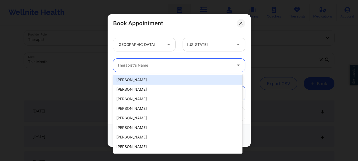
type input "w"
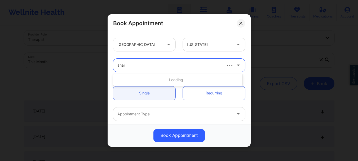
type input "anais"
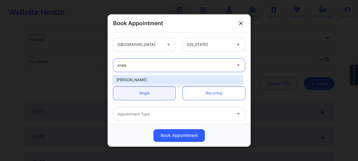
click at [137, 79] on div "[PERSON_NAME]" at bounding box center [177, 80] width 129 height 10
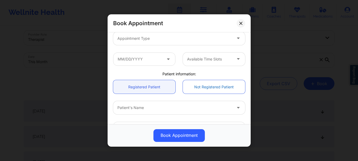
scroll to position [80, 0]
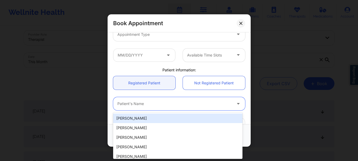
click at [138, 104] on div at bounding box center [174, 104] width 115 height 6
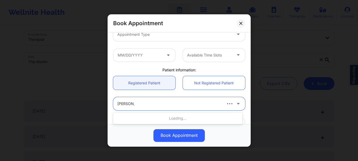
type input "matias rod"
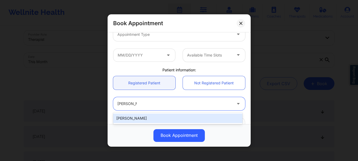
click at [136, 113] on div "[PERSON_NAME]" at bounding box center [177, 118] width 129 height 10
type input "[EMAIL_ADDRESS][DOMAIN_NAME]"
type input "[PHONE_NUMBER]"
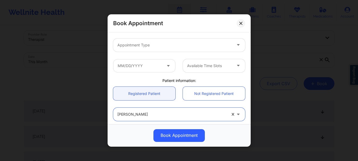
scroll to position [55, 0]
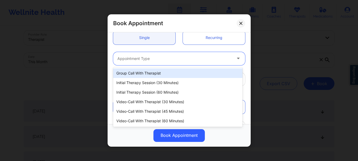
click at [177, 57] on div at bounding box center [174, 58] width 115 height 6
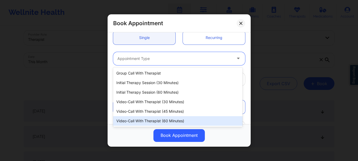
click at [165, 119] on div "Video-Call with Therapist (60 minutes)" at bounding box center [177, 121] width 129 height 10
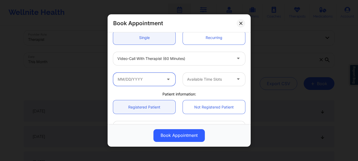
click at [139, 78] on input "text" at bounding box center [144, 79] width 62 height 13
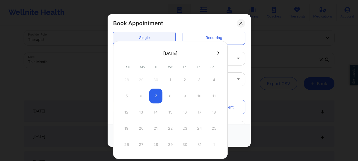
click at [184, 97] on div "5 6 7 8 9 10 11" at bounding box center [170, 96] width 101 height 15
click at [234, 49] on div "Video-Call with Therapist (60 minutes)" at bounding box center [179, 58] width 139 height 21
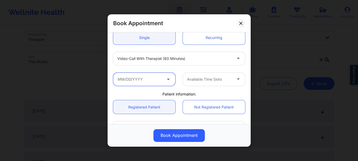
click at [159, 77] on input "text" at bounding box center [144, 79] width 62 height 13
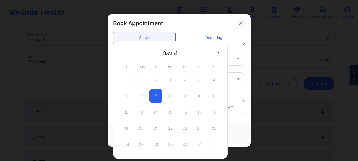
click at [216, 53] on button at bounding box center [218, 53] width 5 height 5
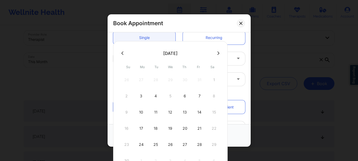
click at [123, 54] on icon at bounding box center [122, 53] width 2 height 4
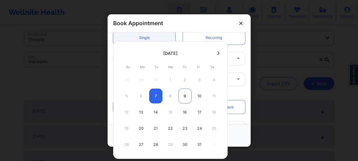
click at [184, 97] on div "9" at bounding box center [184, 96] width 13 height 15
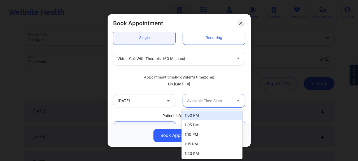
click at [198, 106] on div "Available Time Slots" at bounding box center [208, 100] width 50 height 13
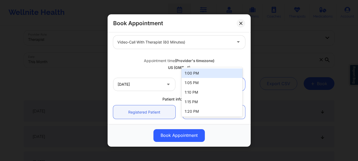
scroll to position [100, 0]
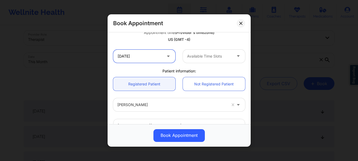
click at [155, 55] on input "10/09/2025" at bounding box center [144, 56] width 62 height 13
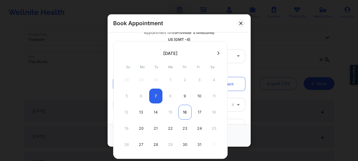
click at [188, 112] on div "16" at bounding box center [184, 112] width 13 height 15
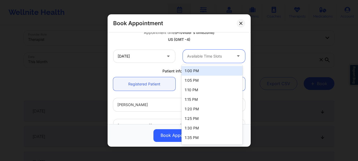
click at [196, 56] on div at bounding box center [209, 56] width 45 height 6
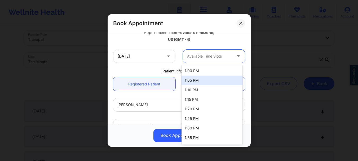
scroll to position [56, 0]
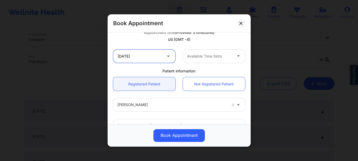
click at [141, 56] on input "10/16/2025" at bounding box center [144, 56] width 62 height 13
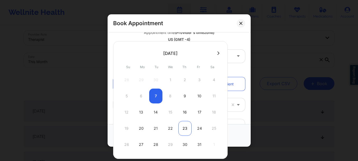
click at [186, 128] on div "23" at bounding box center [184, 128] width 13 height 15
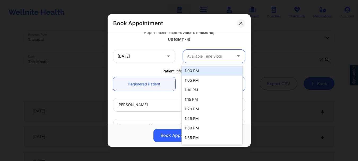
click at [200, 58] on div at bounding box center [209, 56] width 45 height 6
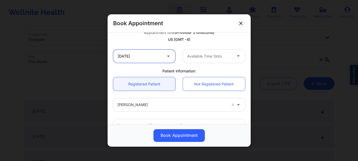
click at [145, 59] on input "10/23/2025" at bounding box center [144, 56] width 62 height 13
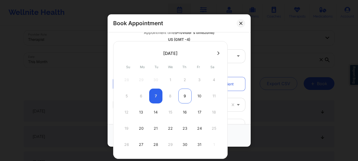
click at [182, 98] on div "9" at bounding box center [184, 96] width 13 height 15
type input "10/09/2025"
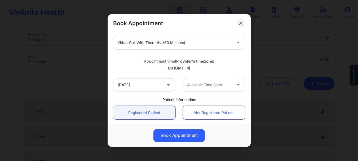
scroll to position [69, 0]
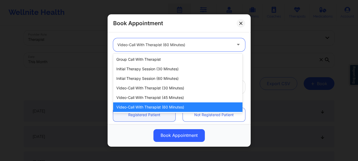
click at [190, 45] on div at bounding box center [174, 45] width 115 height 6
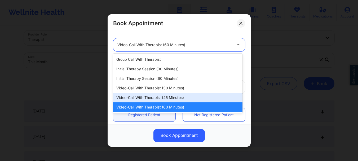
click at [186, 94] on div "Video-Call with Therapist (45 minutes)" at bounding box center [177, 98] width 129 height 10
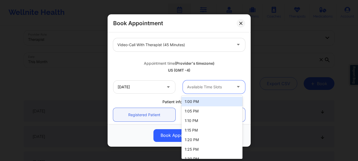
click at [195, 88] on div at bounding box center [209, 87] width 45 height 6
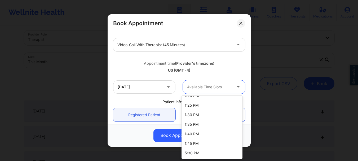
scroll to position [44, 0]
click at [216, 152] on div "5:30 PM" at bounding box center [212, 153] width 61 height 10
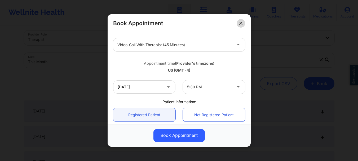
click at [242, 24] on icon at bounding box center [240, 23] width 3 height 3
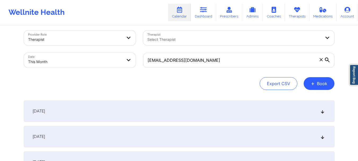
scroll to position [0, 0]
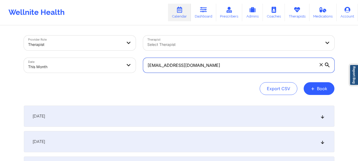
click at [206, 63] on input "[EMAIL_ADDRESS][DOMAIN_NAME]" at bounding box center [238, 65] width 191 height 15
click at [206, 64] on input "[EMAIL_ADDRESS][DOMAIN_NAME]" at bounding box center [238, 65] width 191 height 15
paste input "[EMAIL_ADDRESS][DOMAIN_NAME]"
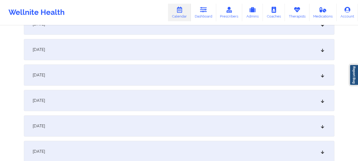
scroll to position [119, 0]
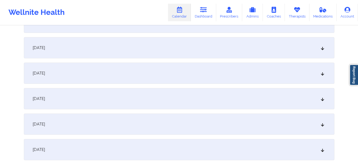
type input "[EMAIL_ADDRESS][DOMAIN_NAME]"
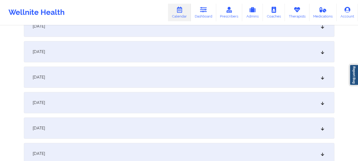
scroll to position [230, 0]
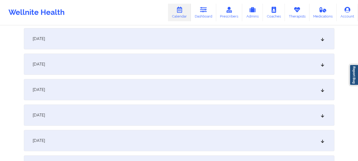
click at [284, 92] on div "October 9, 2025" at bounding box center [179, 89] width 311 height 21
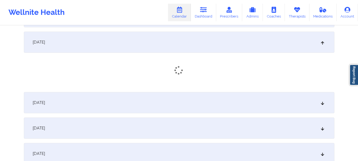
scroll to position [276, 0]
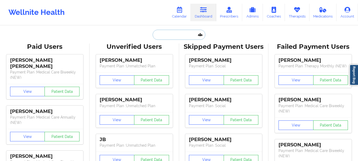
click at [182, 32] on input "text" at bounding box center [179, 35] width 53 height 10
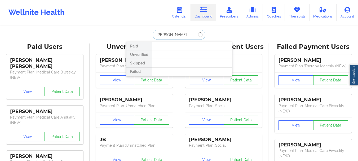
type input "[PERSON_NAME]"
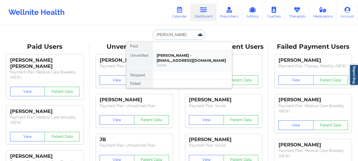
click at [174, 63] on div "Social" at bounding box center [192, 65] width 71 height 5
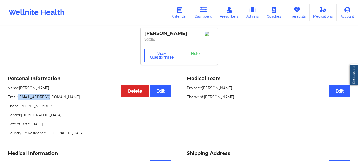
drag, startPoint x: 47, startPoint y: 98, endPoint x: 19, endPoint y: 101, distance: 27.9
click at [19, 100] on p "Email: [EMAIL_ADDRESS][DOMAIN_NAME]" at bounding box center [90, 96] width 164 height 5
copy p "[EMAIL_ADDRESS][DOMAIN_NAME]"
drag, startPoint x: 48, startPoint y: 108, endPoint x: 24, endPoint y: 109, distance: 24.2
click at [24, 109] on p "Phone: [PHONE_NUMBER]" at bounding box center [90, 105] width 164 height 5
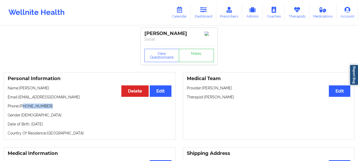
copy p "[PHONE_NUMBER]"
click at [195, 14] on link "Dashboard" at bounding box center [203, 13] width 25 height 18
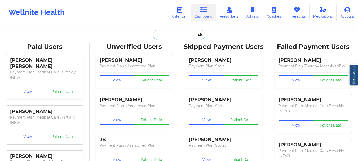
click at [164, 36] on input "text" at bounding box center [179, 35] width 53 height 10
type input "H"
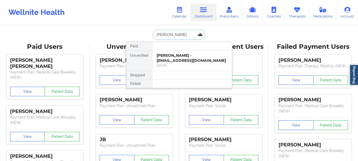
type input "[PERSON_NAME]"
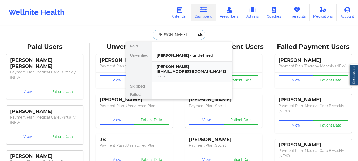
click at [182, 74] on div "Social" at bounding box center [192, 76] width 71 height 5
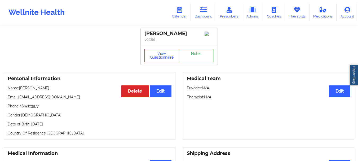
click at [196, 57] on link "Notes" at bounding box center [196, 55] width 35 height 13
drag, startPoint x: 41, startPoint y: 106, endPoint x: 20, endPoint y: 110, distance: 20.8
click at [20, 109] on p "Phone: [PHONE_NUMBER]" at bounding box center [90, 105] width 164 height 5
copy p "4692123977"
click at [339, 93] on button "Edit" at bounding box center [339, 90] width 21 height 11
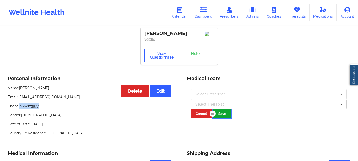
click at [225, 112] on button "Save" at bounding box center [222, 113] width 18 height 9
click at [210, 16] on link "Dashboard" at bounding box center [203, 13] width 25 height 18
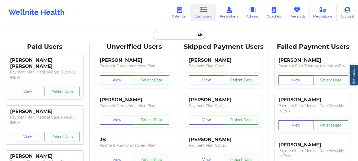
click at [169, 35] on input "text" at bounding box center [179, 35] width 53 height 10
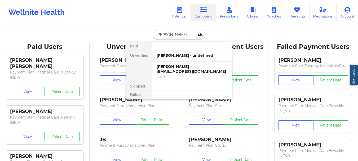
type input "[PERSON_NAME]"
click at [171, 74] on div "Social" at bounding box center [192, 76] width 71 height 5
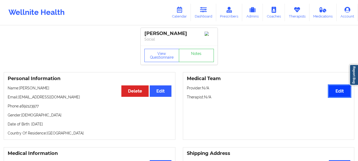
click at [339, 93] on button "Edit" at bounding box center [339, 90] width 21 height 11
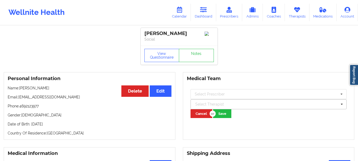
click at [209, 107] on div at bounding box center [266, 104] width 142 height 6
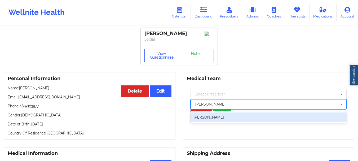
click at [235, 116] on div "[PERSON_NAME]" at bounding box center [269, 117] width 156 height 10
type input "[PERSON_NAME]"
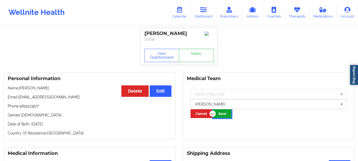
click at [228, 113] on button "Save" at bounding box center [222, 113] width 18 height 9
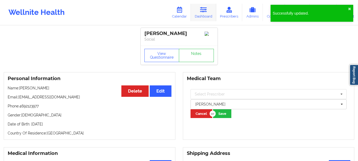
click at [205, 13] on link "Dashboard" at bounding box center [203, 13] width 25 height 18
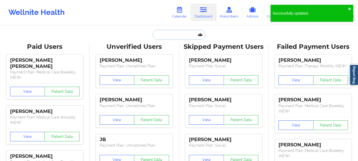
click at [190, 33] on input "text" at bounding box center [179, 35] width 53 height 10
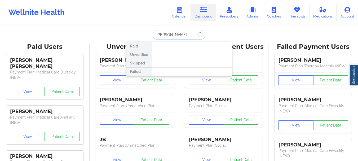
type input "[PERSON_NAME]"
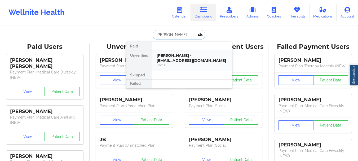
click at [183, 65] on div "Social" at bounding box center [192, 65] width 71 height 5
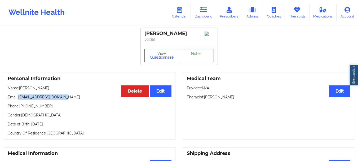
drag, startPoint x: 67, startPoint y: 99, endPoint x: 19, endPoint y: 101, distance: 48.3
click at [19, 100] on p "Email: [EMAIL_ADDRESS][DOMAIN_NAME]" at bounding box center [90, 96] width 164 height 5
copy p "[EMAIL_ADDRESS][DOMAIN_NAME]"
click at [209, 13] on link "Dashboard" at bounding box center [203, 13] width 25 height 18
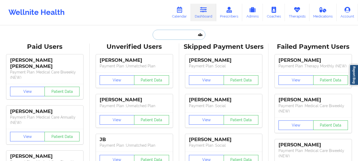
click at [181, 34] on input "text" at bounding box center [179, 35] width 53 height 10
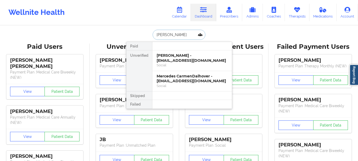
type input "[PERSON_NAME]"
click at [187, 65] on div "Social" at bounding box center [192, 65] width 71 height 5
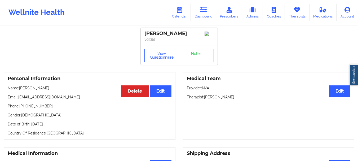
drag, startPoint x: 84, startPoint y: 102, endPoint x: 19, endPoint y: 105, distance: 64.8
click at [19, 100] on p "Email: [EMAIL_ADDRESS][DOMAIN_NAME]" at bounding box center [90, 96] width 164 height 5
copy p "[EMAIL_ADDRESS][DOMAIN_NAME]"
click at [202, 15] on link "Dashboard" at bounding box center [203, 13] width 25 height 18
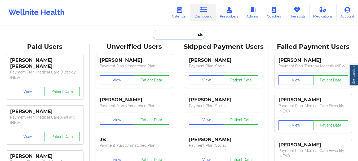
click at [161, 31] on input "text" at bounding box center [179, 35] width 53 height 10
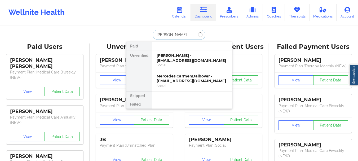
type input "[PERSON_NAME]"
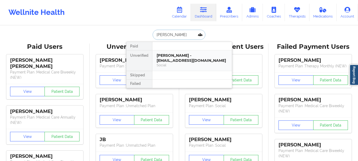
click at [174, 59] on div "[PERSON_NAME] - [EMAIL_ADDRESS][DOMAIN_NAME]" at bounding box center [192, 58] width 71 height 10
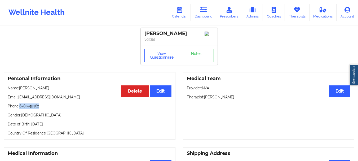
drag, startPoint x: 42, startPoint y: 109, endPoint x: 21, endPoint y: 109, distance: 21.7
click at [21, 109] on p "Phone: [PHONE_NUMBER]" at bounding box center [90, 105] width 164 height 5
copy p "6789749162"
drag, startPoint x: 56, startPoint y: 100, endPoint x: 19, endPoint y: 99, distance: 37.4
click at [19, 99] on p "Email: [EMAIL_ADDRESS][DOMAIN_NAME]" at bounding box center [90, 96] width 164 height 5
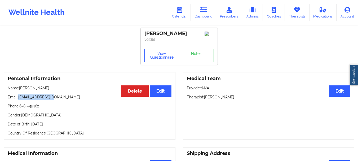
copy p "[EMAIL_ADDRESS][DOMAIN_NAME]"
click at [208, 13] on link "Dashboard" at bounding box center [203, 13] width 25 height 18
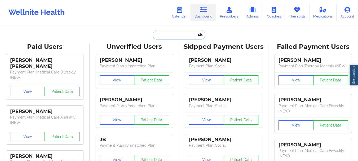
click at [162, 33] on input "text" at bounding box center [179, 35] width 53 height 10
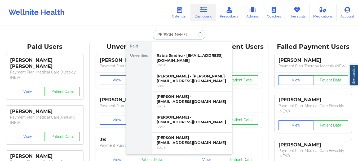
type input "[PERSON_NAME]"
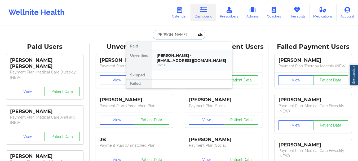
click at [170, 70] on div "[PERSON_NAME] - [EMAIL_ADDRESS][DOMAIN_NAME] Social" at bounding box center [192, 60] width 80 height 20
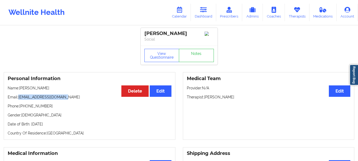
drag, startPoint x: 64, startPoint y: 99, endPoint x: 20, endPoint y: 99, distance: 44.8
click at [20, 99] on p "Email: [EMAIL_ADDRESS][DOMAIN_NAME]" at bounding box center [90, 96] width 164 height 5
copy p "[EMAIL_ADDRESS][DOMAIN_NAME]"
click at [204, 60] on link "Notes" at bounding box center [196, 55] width 35 height 13
click at [196, 12] on link "Dashboard" at bounding box center [203, 13] width 25 height 18
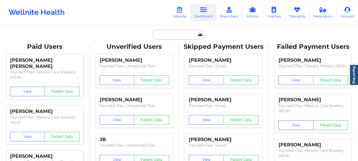
click at [176, 38] on input "text" at bounding box center [179, 35] width 53 height 10
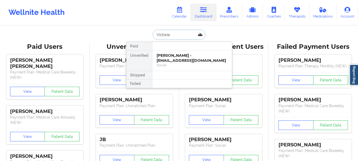
type input "[PERSON_NAME]"
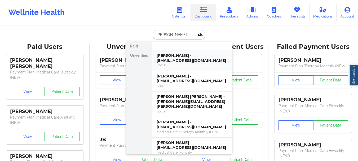
click at [170, 55] on div "[PERSON_NAME] - [EMAIL_ADDRESS][DOMAIN_NAME]" at bounding box center [192, 58] width 71 height 10
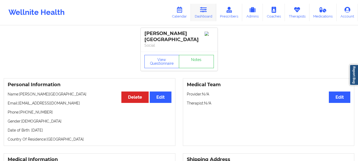
click at [201, 16] on link "Dashboard" at bounding box center [203, 13] width 25 height 18
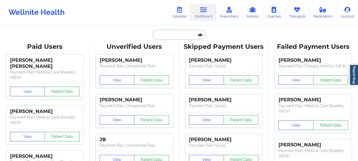
click at [166, 38] on input "text" at bounding box center [179, 35] width 53 height 10
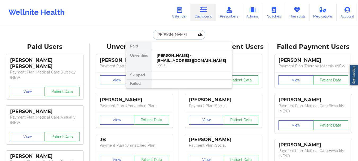
type input "[PERSON_NAME]"
click at [171, 63] on div "[PERSON_NAME] - [EMAIL_ADDRESS][DOMAIN_NAME]" at bounding box center [192, 58] width 71 height 10
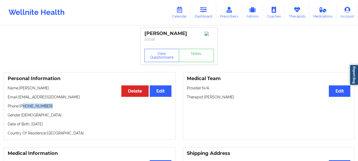
drag, startPoint x: 50, startPoint y: 108, endPoint x: 24, endPoint y: 110, distance: 25.3
click at [24, 109] on p "Phone: [PHONE_NUMBER]" at bounding box center [90, 105] width 164 height 5
copy p "[PHONE_NUMBER]"
drag, startPoint x: 76, startPoint y: 98, endPoint x: 19, endPoint y: 99, distance: 57.3
click at [19, 99] on p "Email: [EMAIL_ADDRESS][DOMAIN_NAME]" at bounding box center [90, 96] width 164 height 5
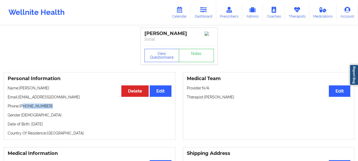
copy p "[EMAIL_ADDRESS][DOMAIN_NAME]"
click at [194, 15] on link "Dashboard" at bounding box center [203, 13] width 25 height 18
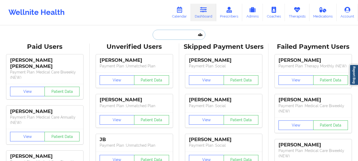
click at [153, 35] on input "text" at bounding box center [179, 35] width 53 height 10
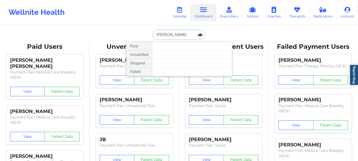
type input "[PERSON_NAME]"
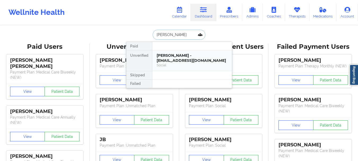
click at [167, 59] on div "[PERSON_NAME] - [EMAIL_ADDRESS][DOMAIN_NAME]" at bounding box center [192, 58] width 71 height 10
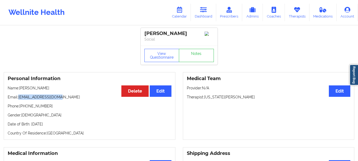
drag, startPoint x: 58, startPoint y: 98, endPoint x: 18, endPoint y: 98, distance: 39.5
click at [18, 98] on p "Email: [EMAIL_ADDRESS][DOMAIN_NAME]" at bounding box center [90, 96] width 164 height 5
click at [20, 98] on p "Email: [EMAIL_ADDRESS][DOMAIN_NAME]" at bounding box center [90, 96] width 164 height 5
drag, startPoint x: 20, startPoint y: 98, endPoint x: 49, endPoint y: 97, distance: 29.7
click at [49, 97] on p "Email: [EMAIL_ADDRESS][DOMAIN_NAME]" at bounding box center [90, 96] width 164 height 5
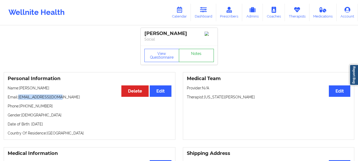
click at [193, 56] on link "Notes" at bounding box center [196, 55] width 35 height 13
